Goal: Information Seeking & Learning: Find specific fact

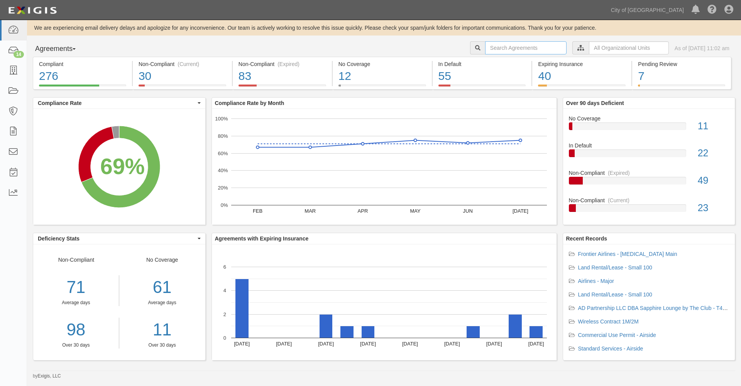
click at [515, 48] on input "text" at bounding box center [525, 47] width 81 height 13
type input "Hawaiian Airlines"
click at [524, 48] on input "Hawaiian Airlines" at bounding box center [525, 47] width 81 height 13
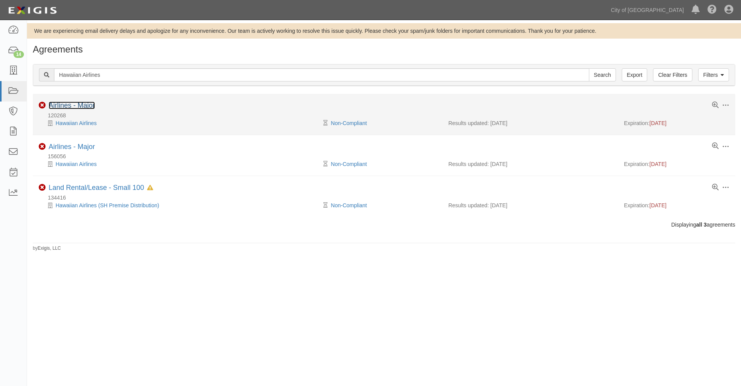
click at [70, 108] on link "Airlines - Major" at bounding box center [72, 106] width 46 height 8
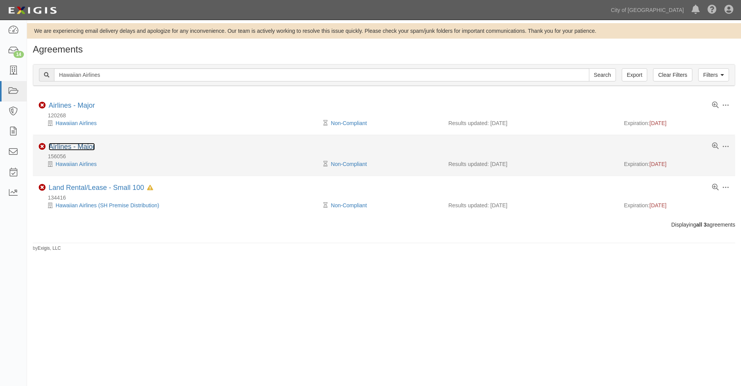
click at [71, 145] on link "Airlines - Major" at bounding box center [72, 147] width 46 height 8
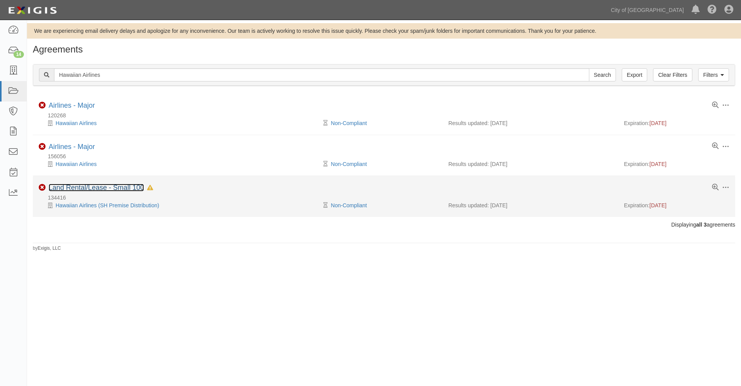
click at [75, 187] on link "Land Rental/Lease - Small 100" at bounding box center [96, 188] width 95 height 8
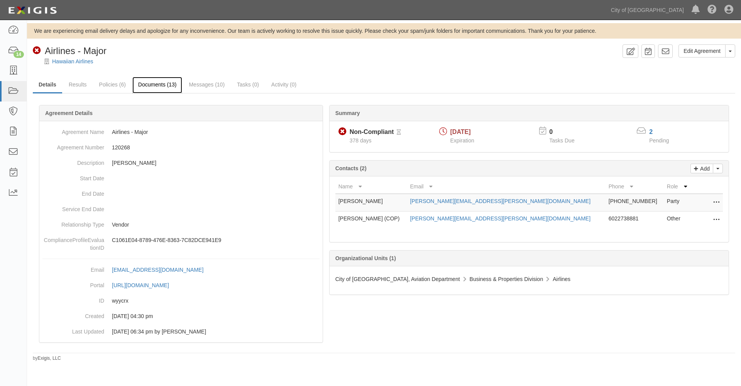
click at [157, 82] on link "Documents (13)" at bounding box center [157, 85] width 50 height 17
click at [158, 84] on link "Documents (16)" at bounding box center [157, 85] width 50 height 17
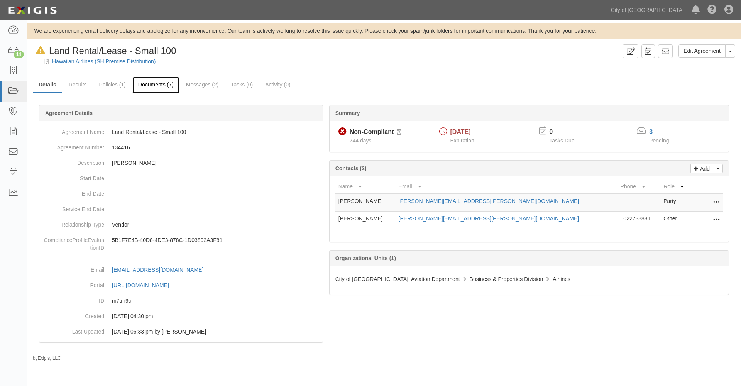
click at [144, 86] on link "Documents (7)" at bounding box center [155, 85] width 47 height 17
